Goal: Check status: Check status

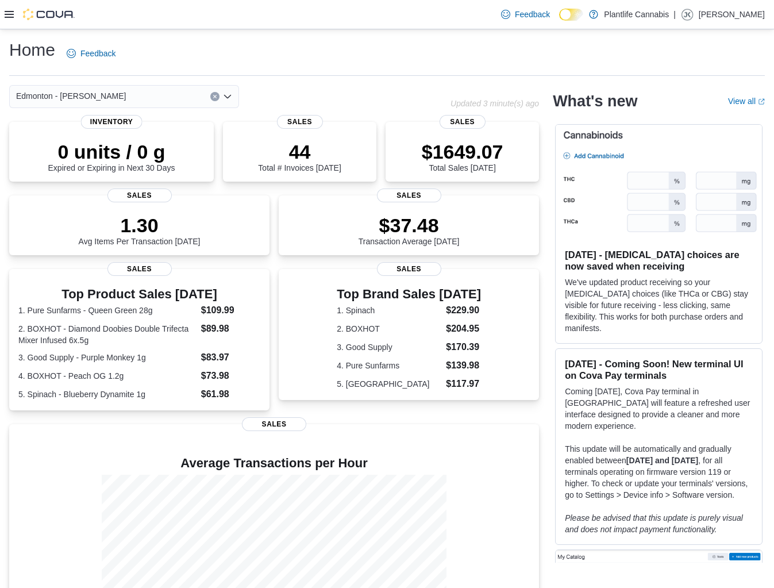
click at [10, 17] on icon at bounding box center [9, 14] width 9 height 7
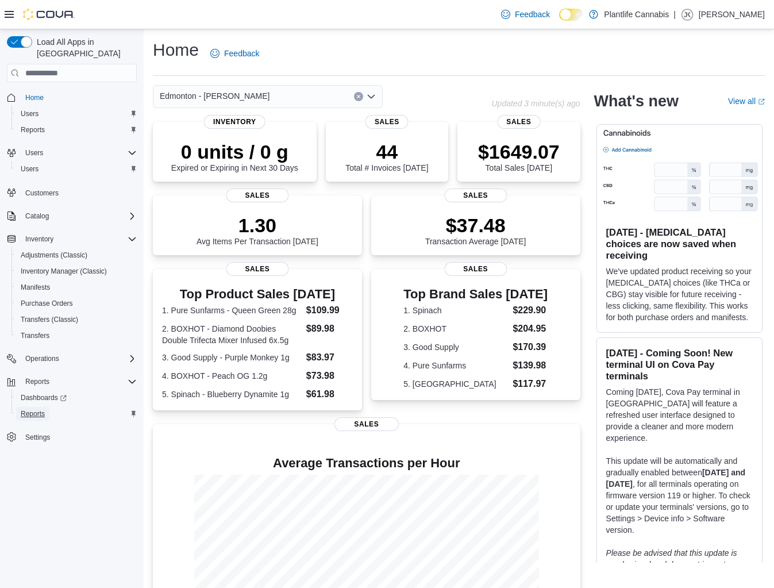
click at [32, 409] on span "Reports" at bounding box center [33, 413] width 24 height 9
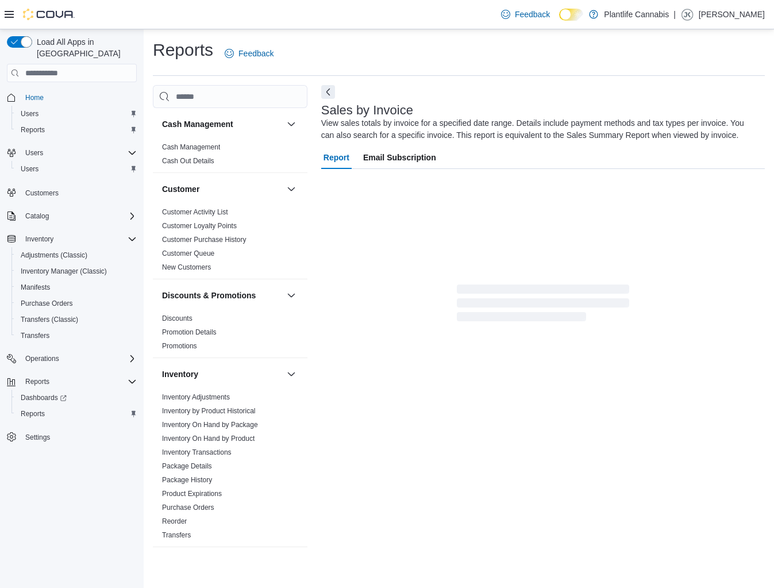
click at [7, 17] on icon at bounding box center [9, 14] width 9 height 7
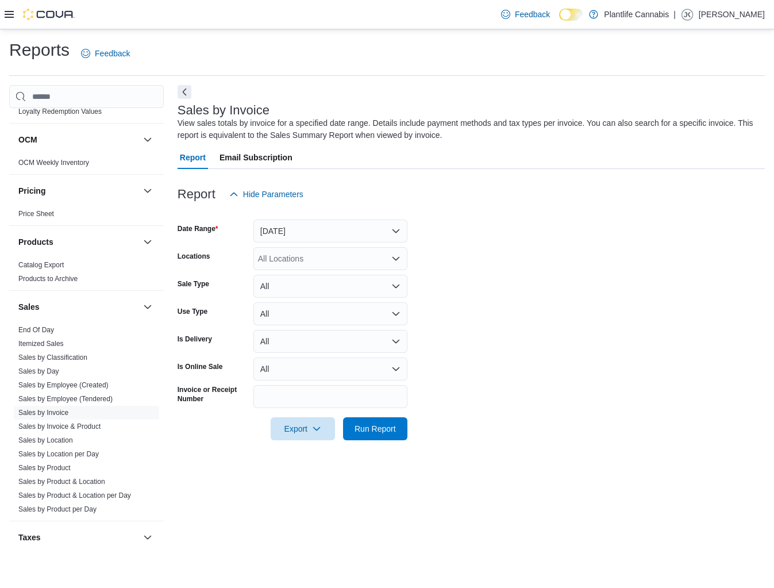
scroll to position [537, 0]
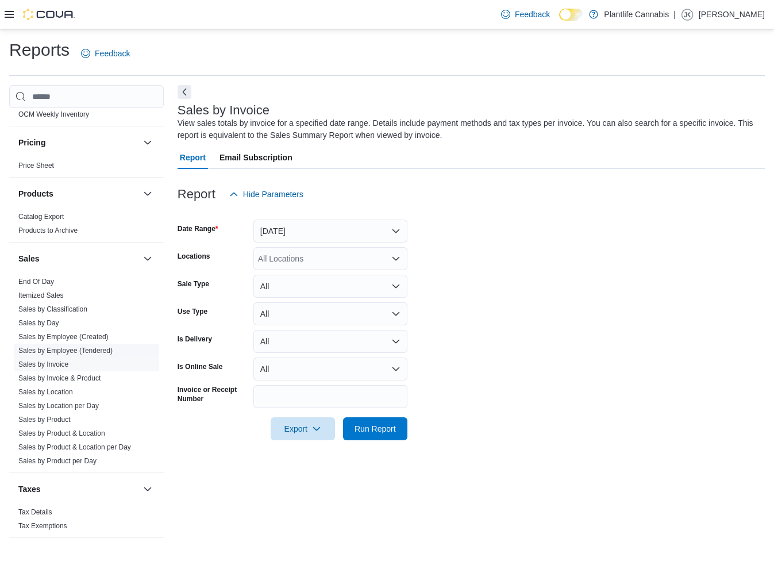
click at [93, 352] on link "Sales by Employee (Tendered)" at bounding box center [65, 351] width 94 height 8
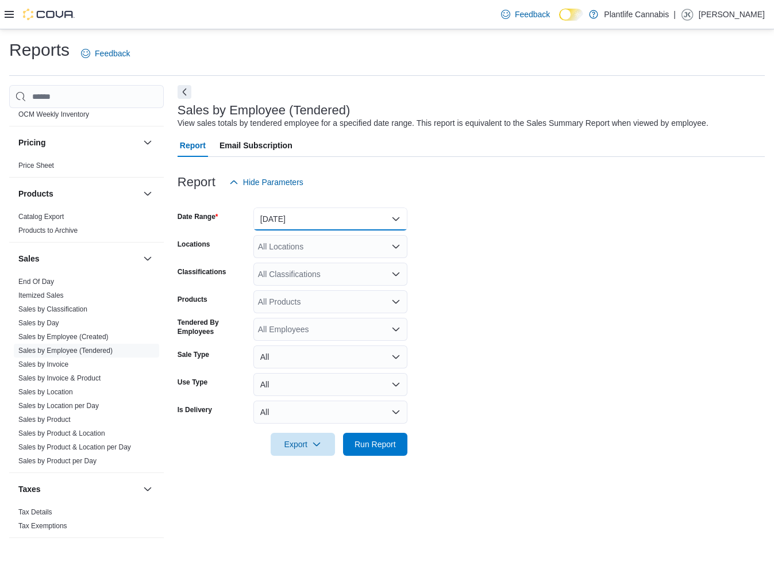
click at [315, 216] on button "Yesterday" at bounding box center [331, 219] width 154 height 23
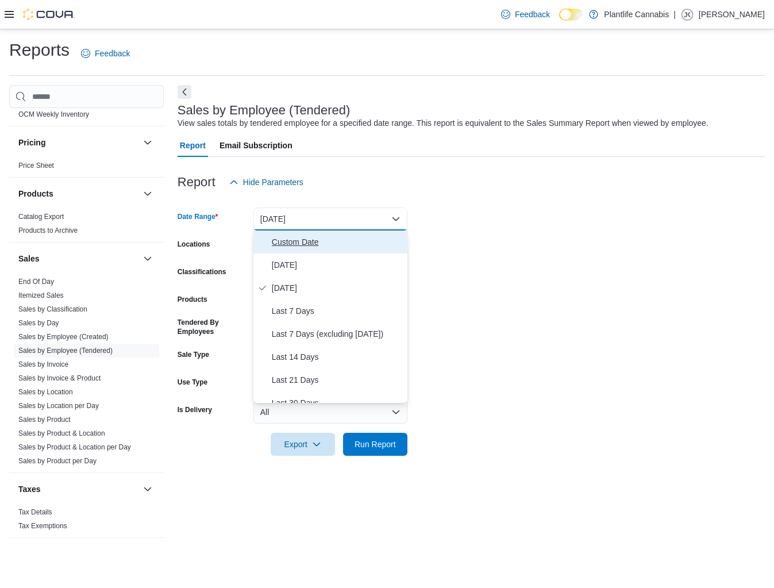
click at [302, 240] on span "Custom Date" at bounding box center [337, 242] width 131 height 14
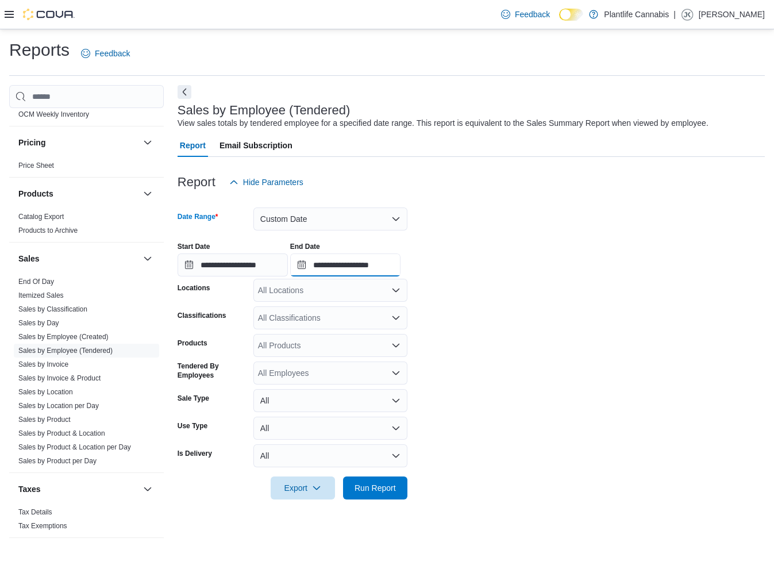
click at [375, 275] on input "**********" at bounding box center [345, 265] width 110 height 23
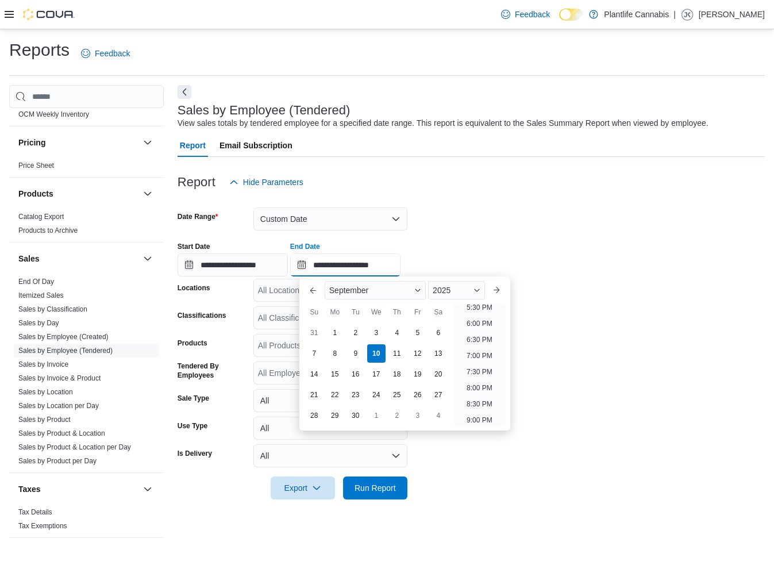
scroll to position [561, 0]
click at [471, 330] on li "6:00 PM" at bounding box center [479, 332] width 35 height 14
type input "**********"
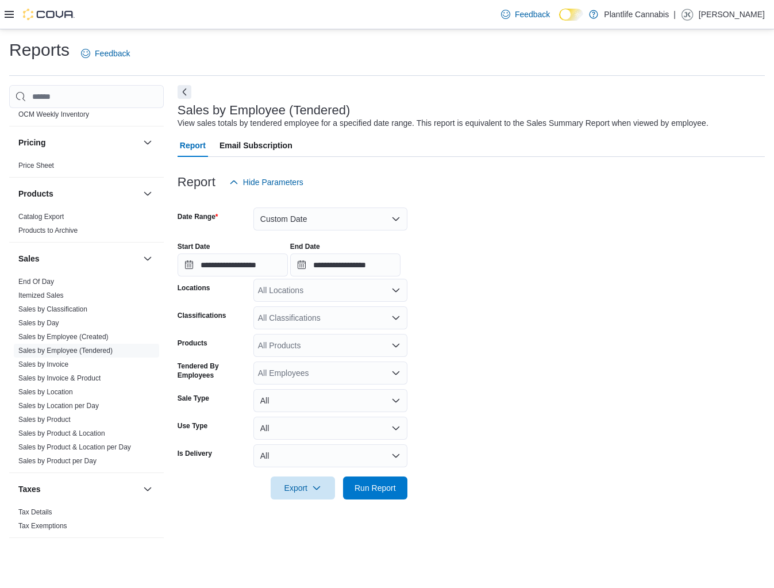
click at [298, 288] on div "All Locations" at bounding box center [331, 290] width 154 height 23
type input "*******"
click at [297, 310] on span "Edmonton - Hollick Kenyon" at bounding box center [339, 309] width 110 height 11
click at [454, 336] on form "**********" at bounding box center [472, 347] width 588 height 306
click at [381, 493] on span "Run Report" at bounding box center [375, 487] width 41 height 11
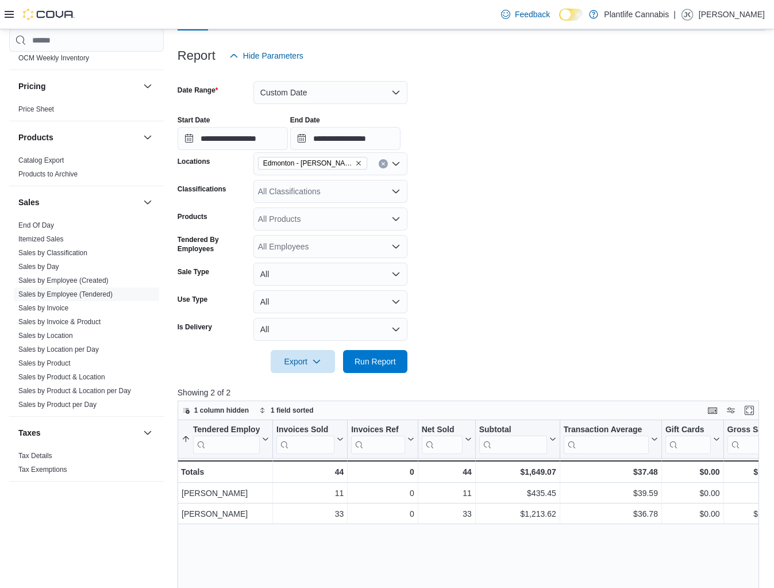
scroll to position [128, 0]
click at [275, 95] on button "Custom Date" at bounding box center [331, 91] width 154 height 23
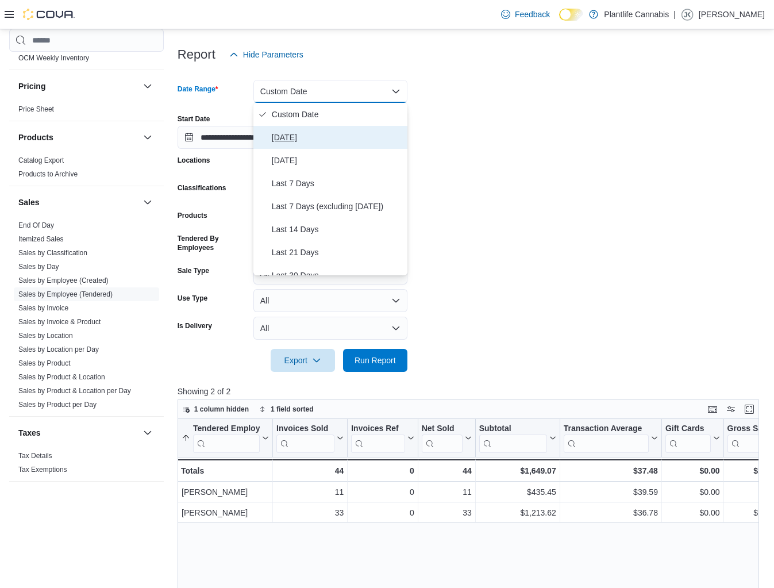
click at [280, 137] on span "Today" at bounding box center [337, 138] width 131 height 14
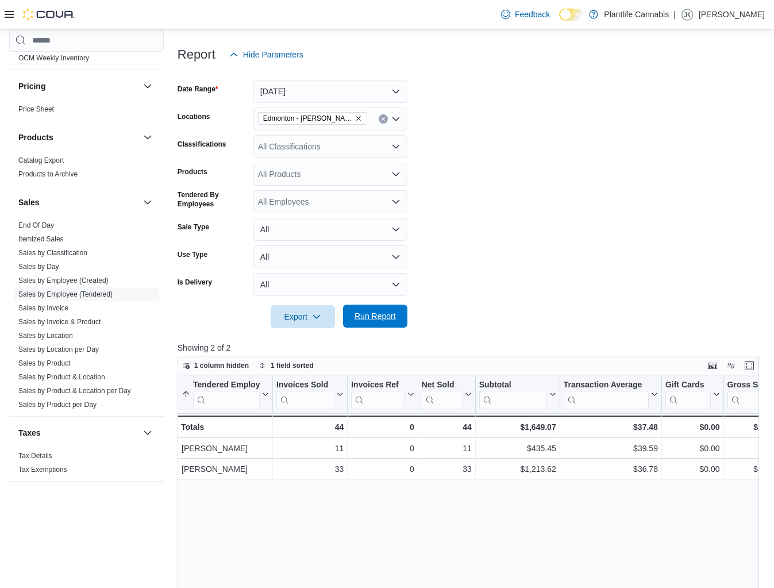
click at [351, 320] on span "Run Report" at bounding box center [375, 316] width 51 height 23
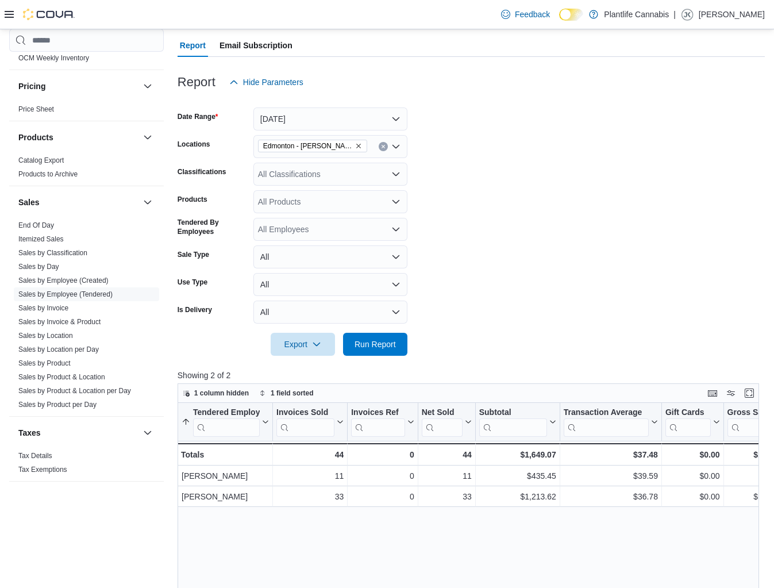
scroll to position [101, 0]
click at [560, 188] on form "Date Range Today Locations Edmonton - Hollick Kenyon Classifications All Classi…" at bounding box center [472, 224] width 588 height 262
